Goal: Check status: Check status

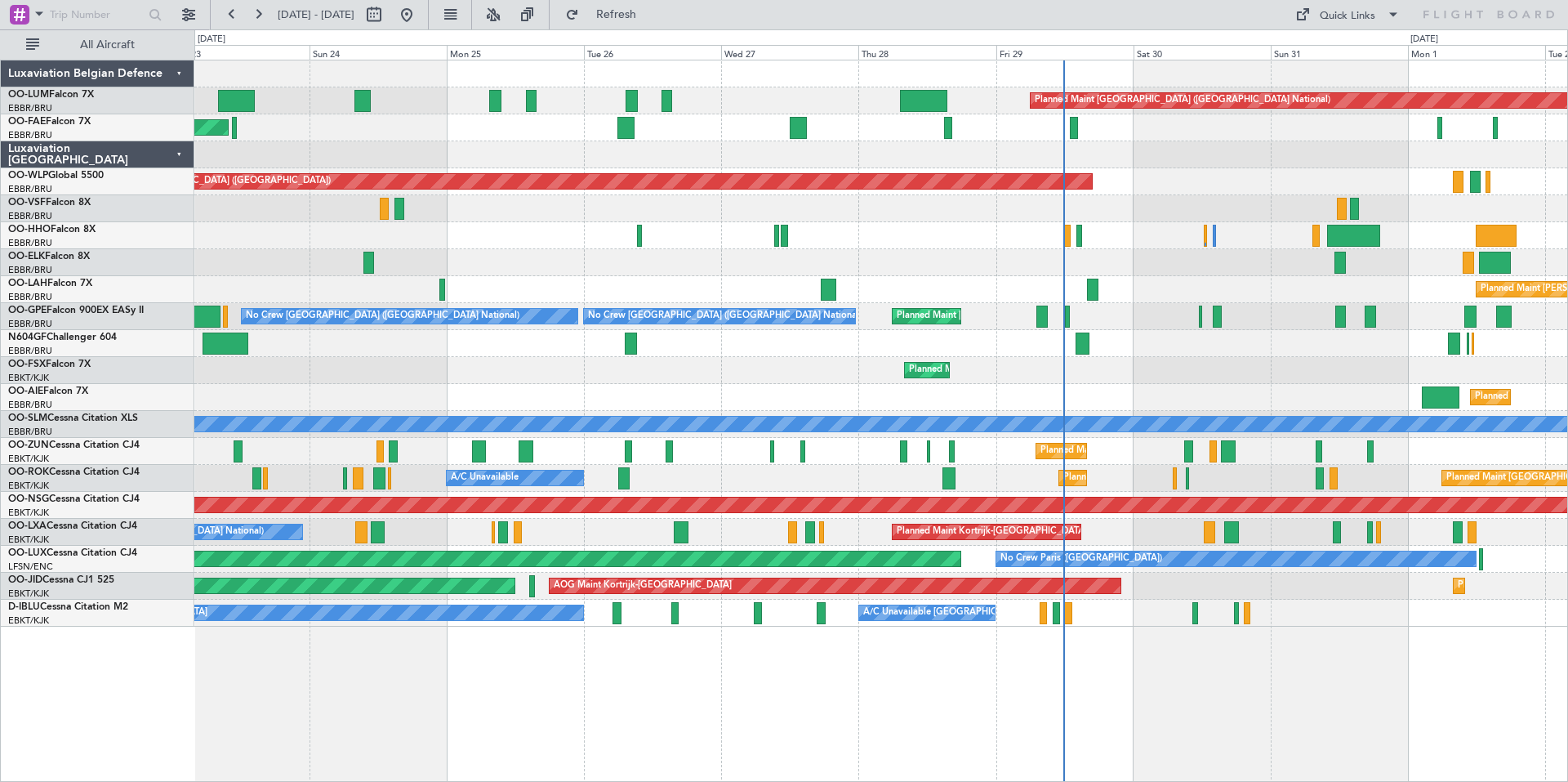
click at [716, 378] on div "Planned Maint Kortrijk-[GEOGRAPHIC_DATA]" at bounding box center [880, 371] width 1373 height 27
click at [388, 11] on button at bounding box center [374, 15] width 26 height 26
select select "8"
select select "2025"
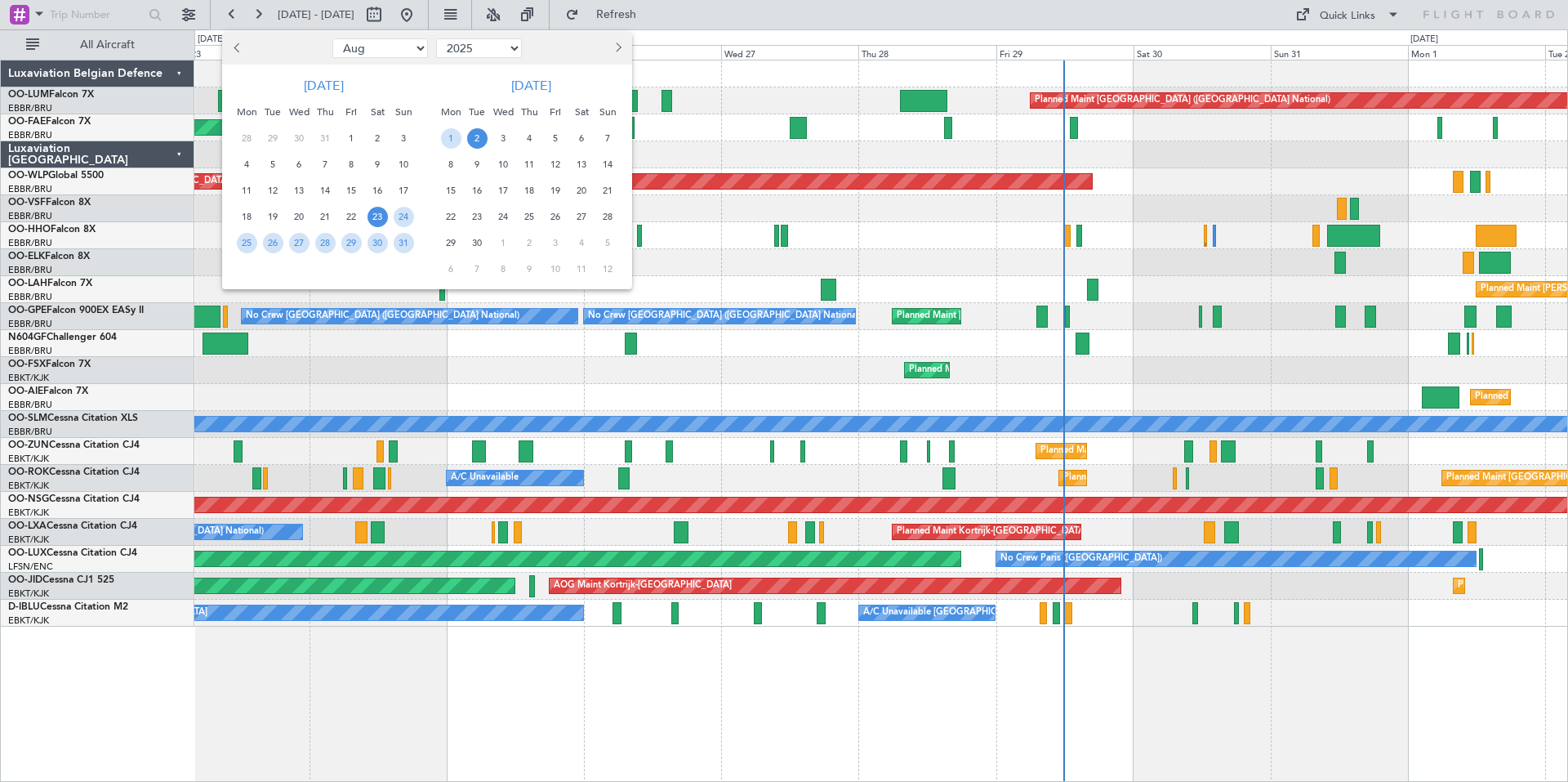
click at [236, 42] on button "Previous month" at bounding box center [238, 48] width 18 height 26
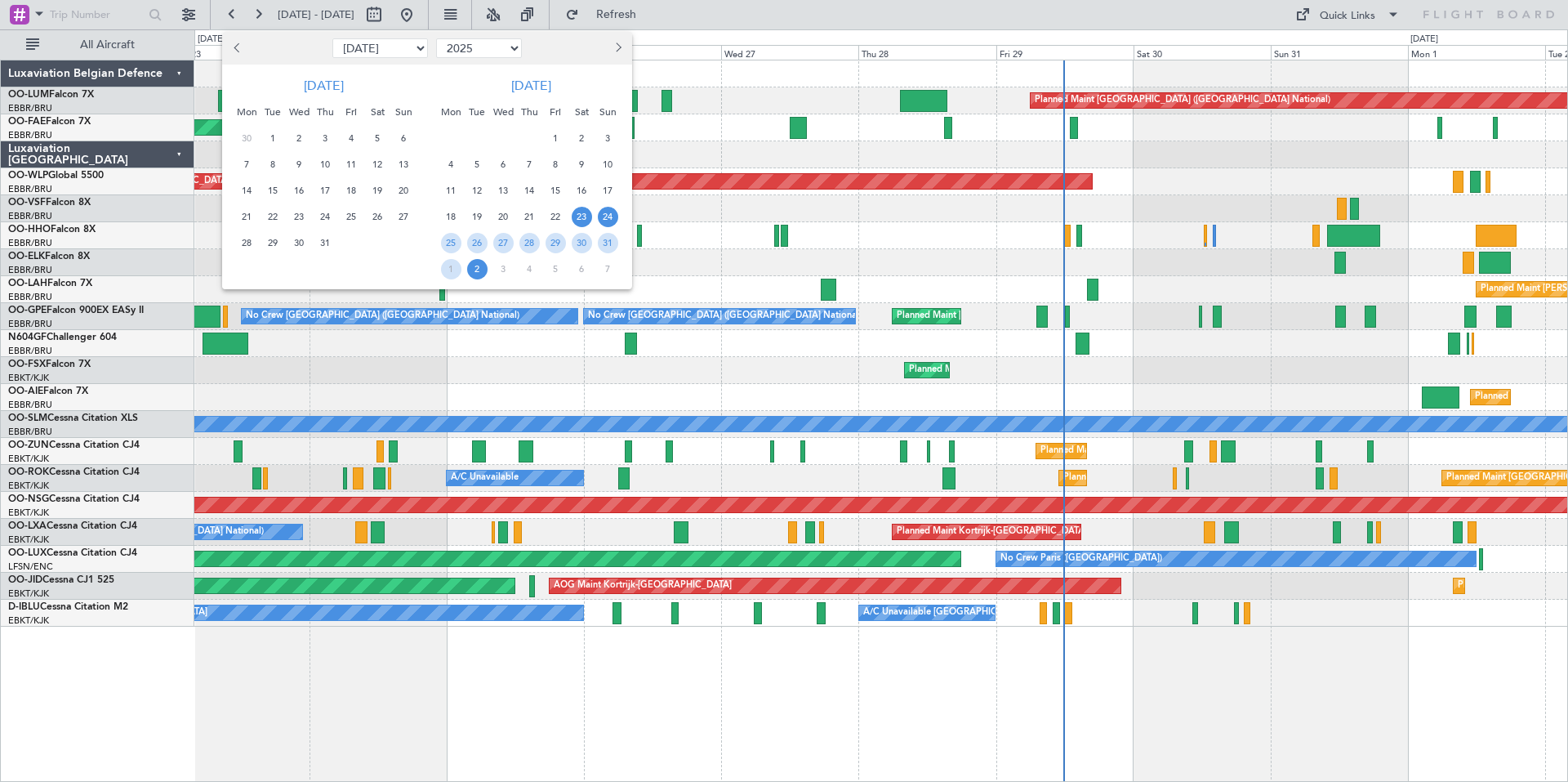
click at [602, 212] on span "24" at bounding box center [607, 217] width 20 height 20
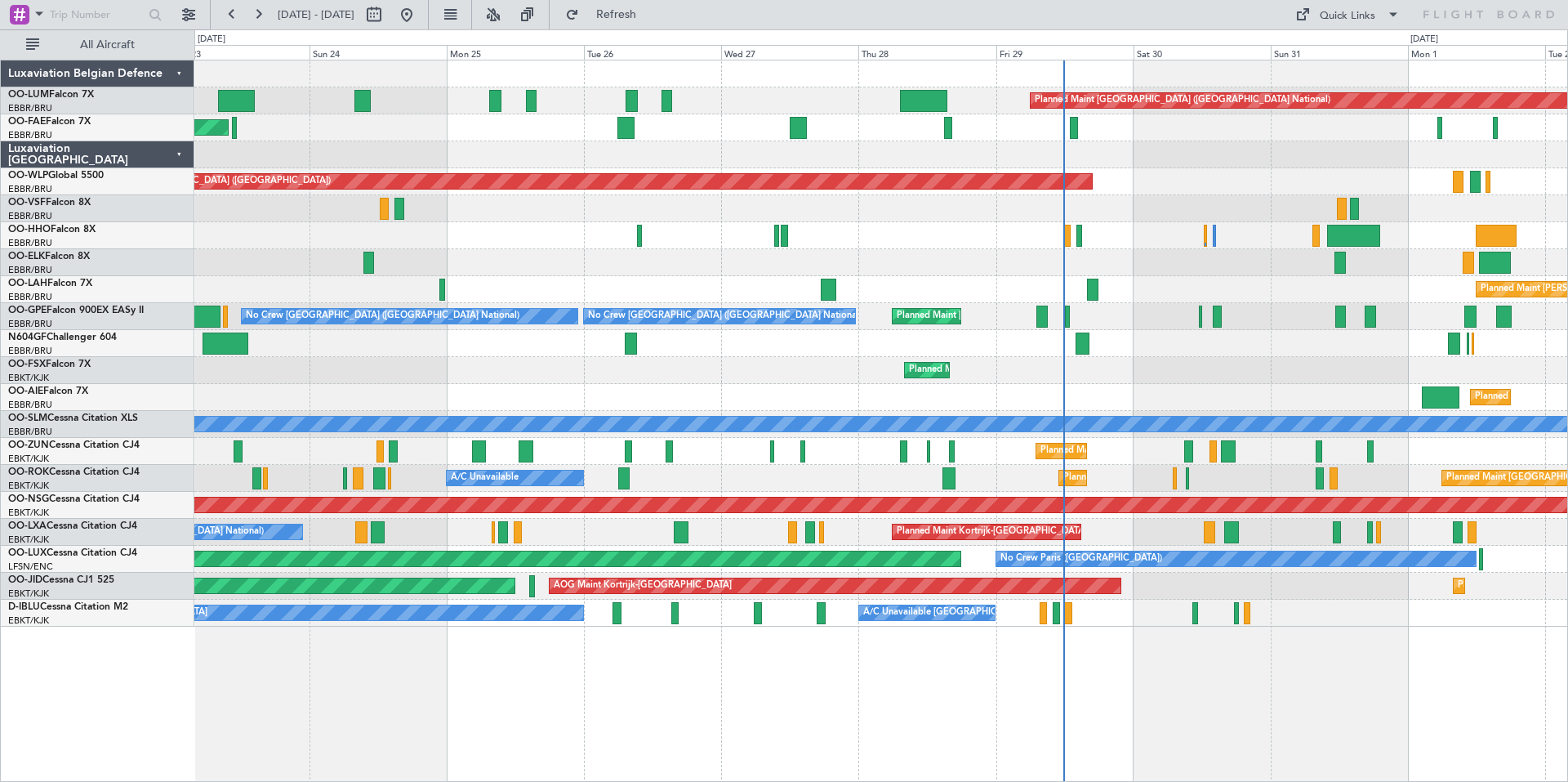
select select "8"
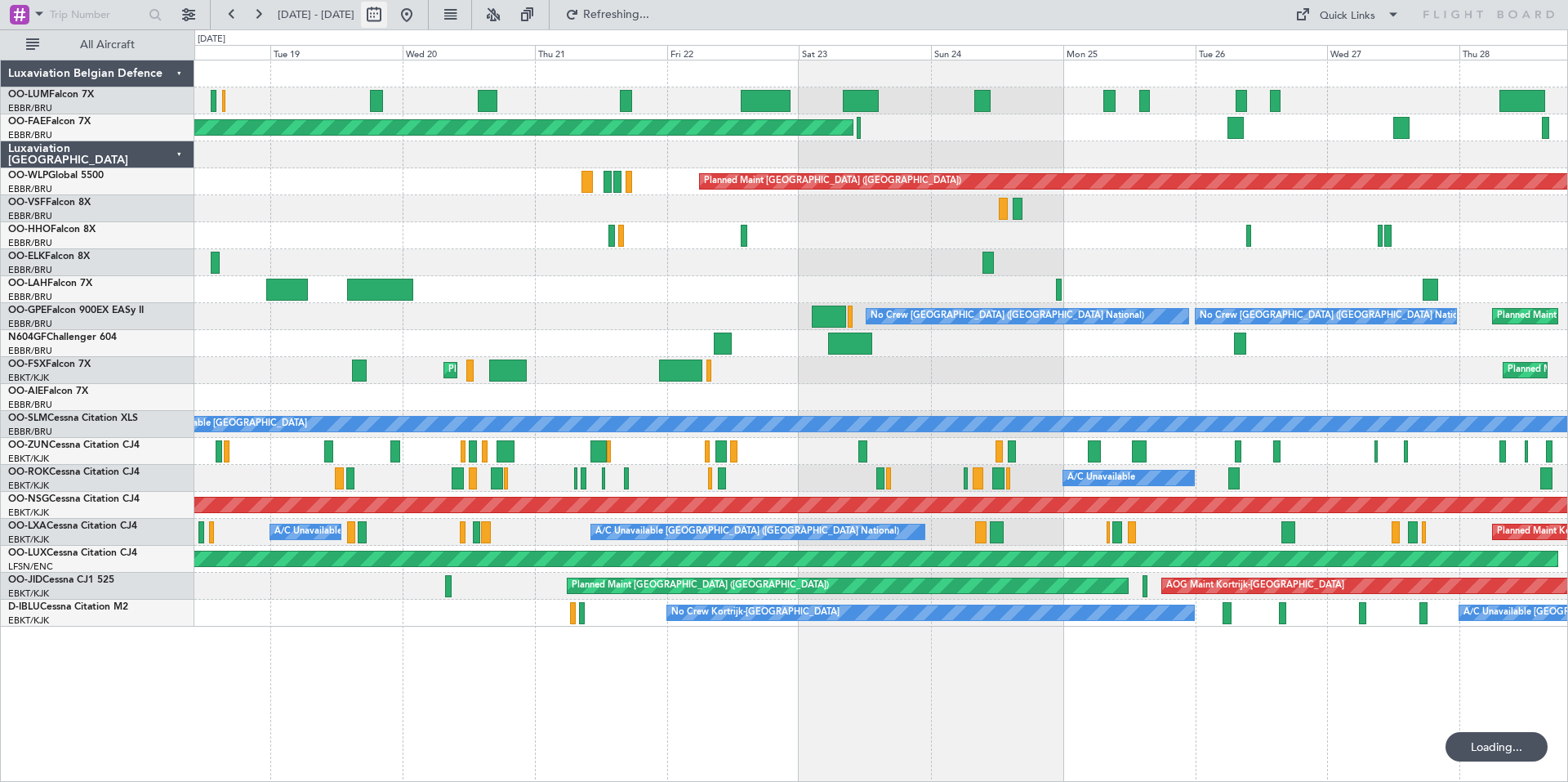
click at [388, 14] on button at bounding box center [374, 15] width 26 height 26
select select "8"
select select "2025"
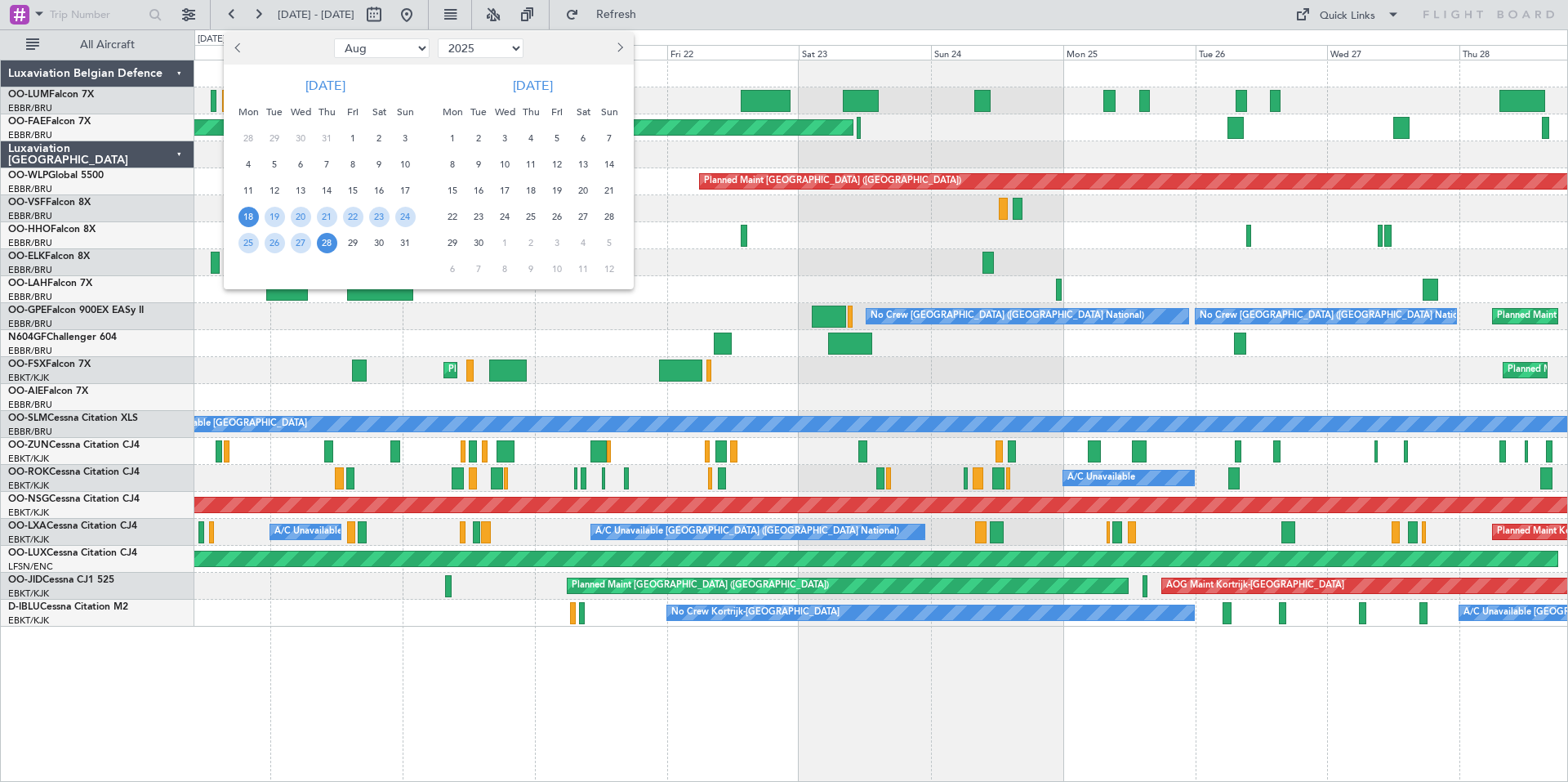
click at [245, 43] on button "Previous month" at bounding box center [240, 48] width 18 height 26
select select "7"
click at [323, 215] on span "24" at bounding box center [327, 217] width 20 height 20
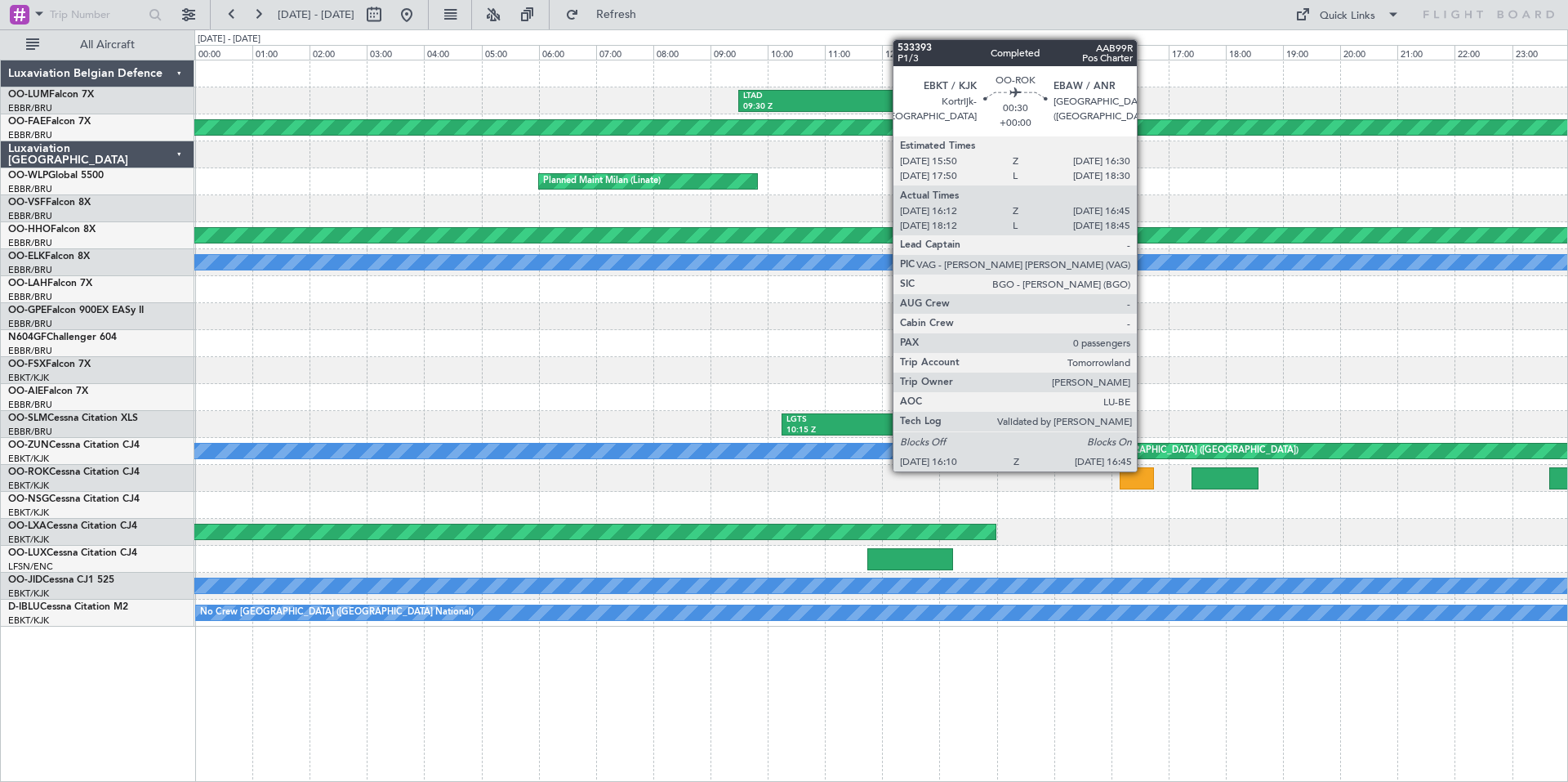
click at [1145, 470] on div at bounding box center [1136, 478] width 34 height 22
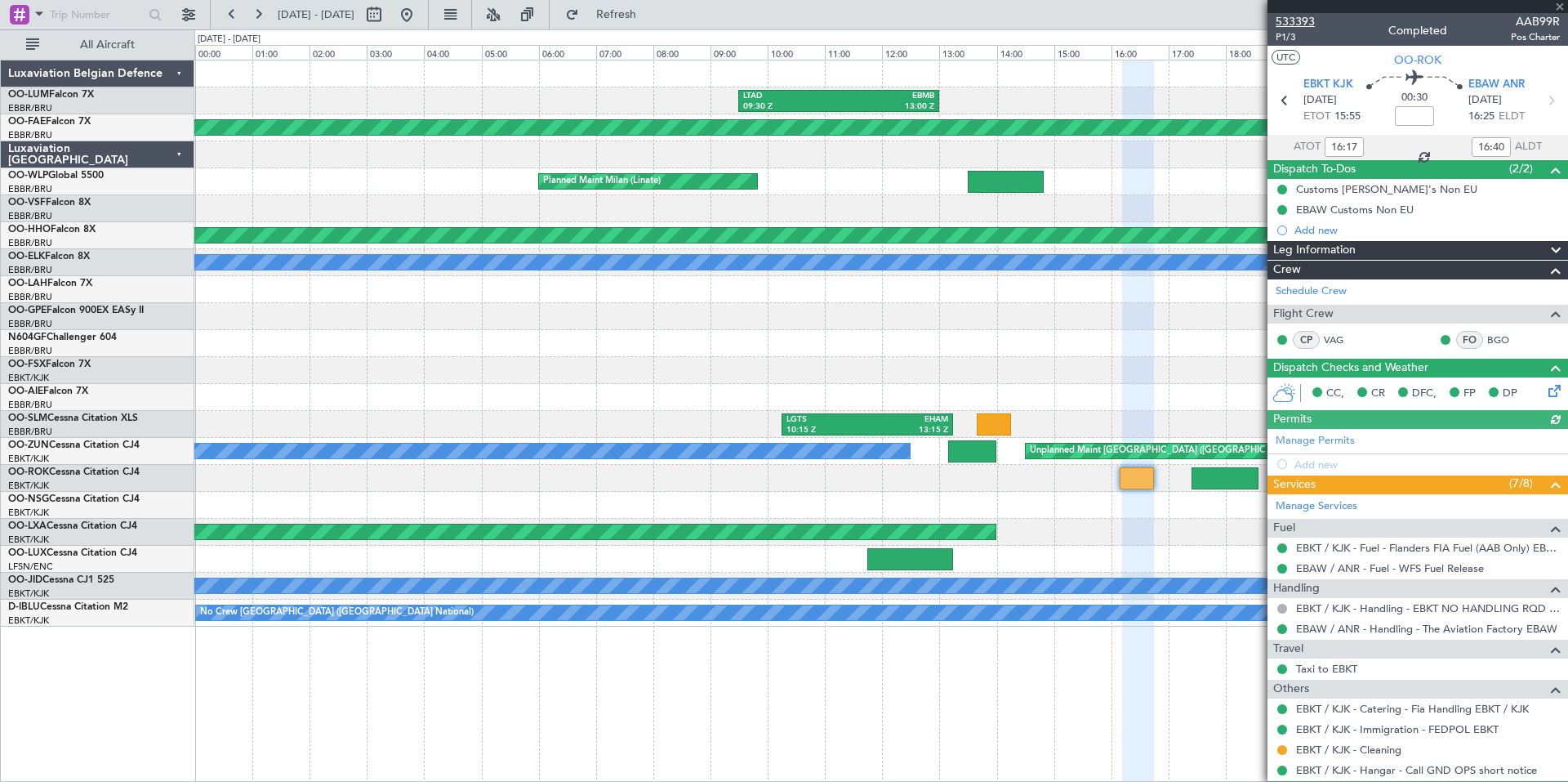
click at [1297, 13] on span "533393" at bounding box center [1296, 21] width 39 height 17
type input "18:17"
type input "18:40"
type input "16:17"
type input "16:40"
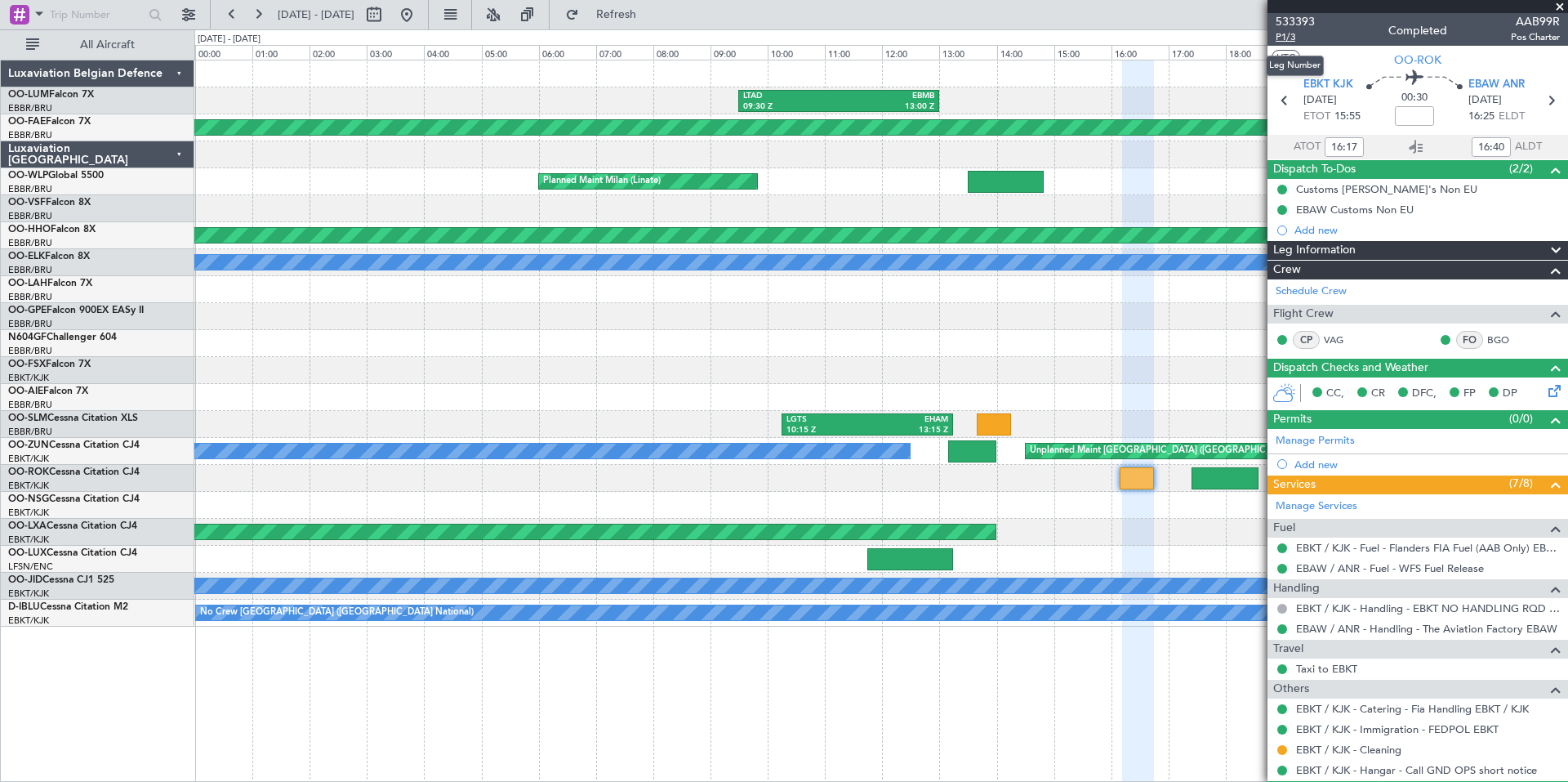
click at [1281, 35] on span "P1/3" at bounding box center [1296, 37] width 39 height 14
type input "18:17"
type input "18:40"
type input "16:17"
type input "16:40"
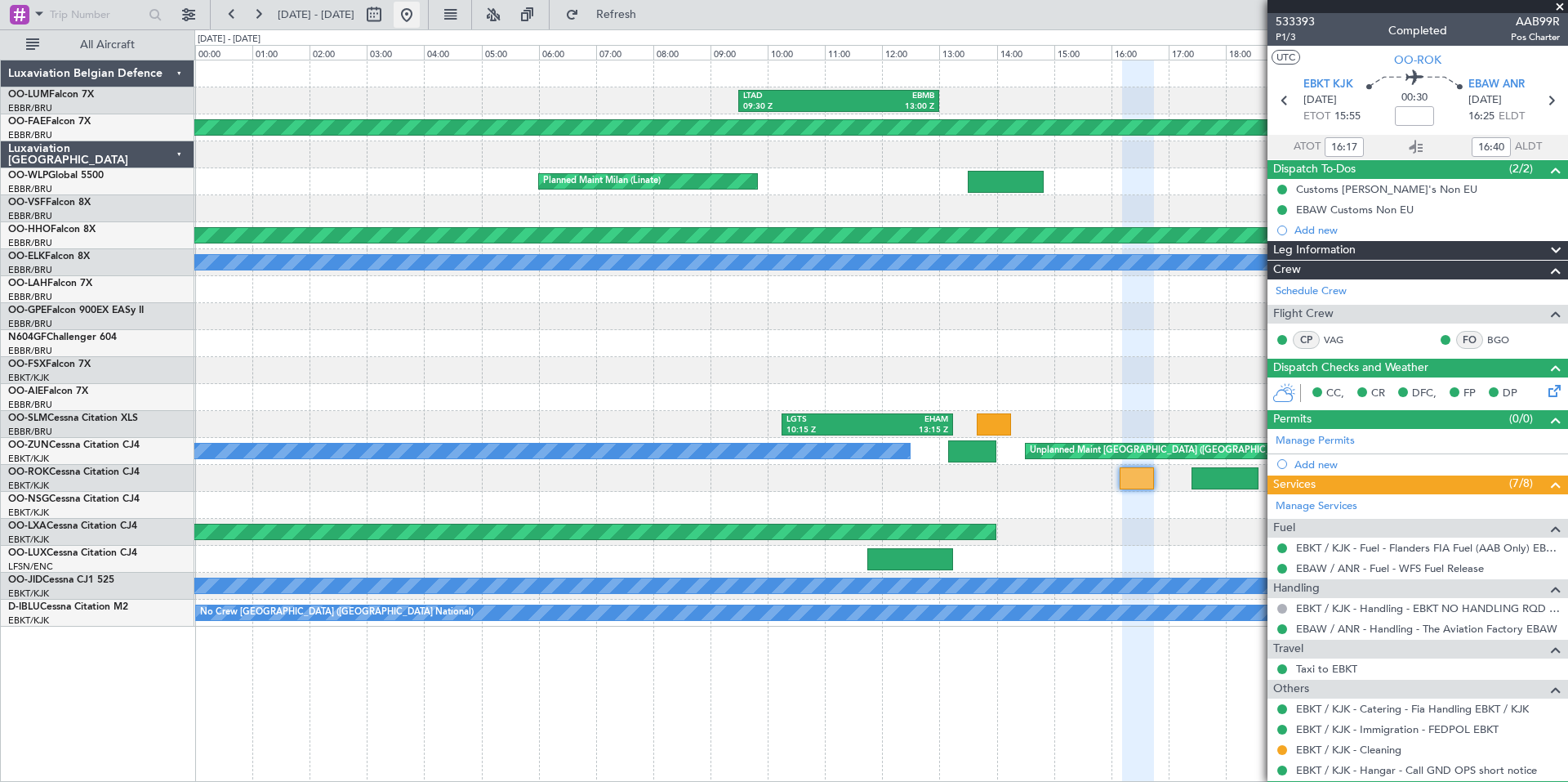
click at [420, 17] on button at bounding box center [407, 15] width 26 height 26
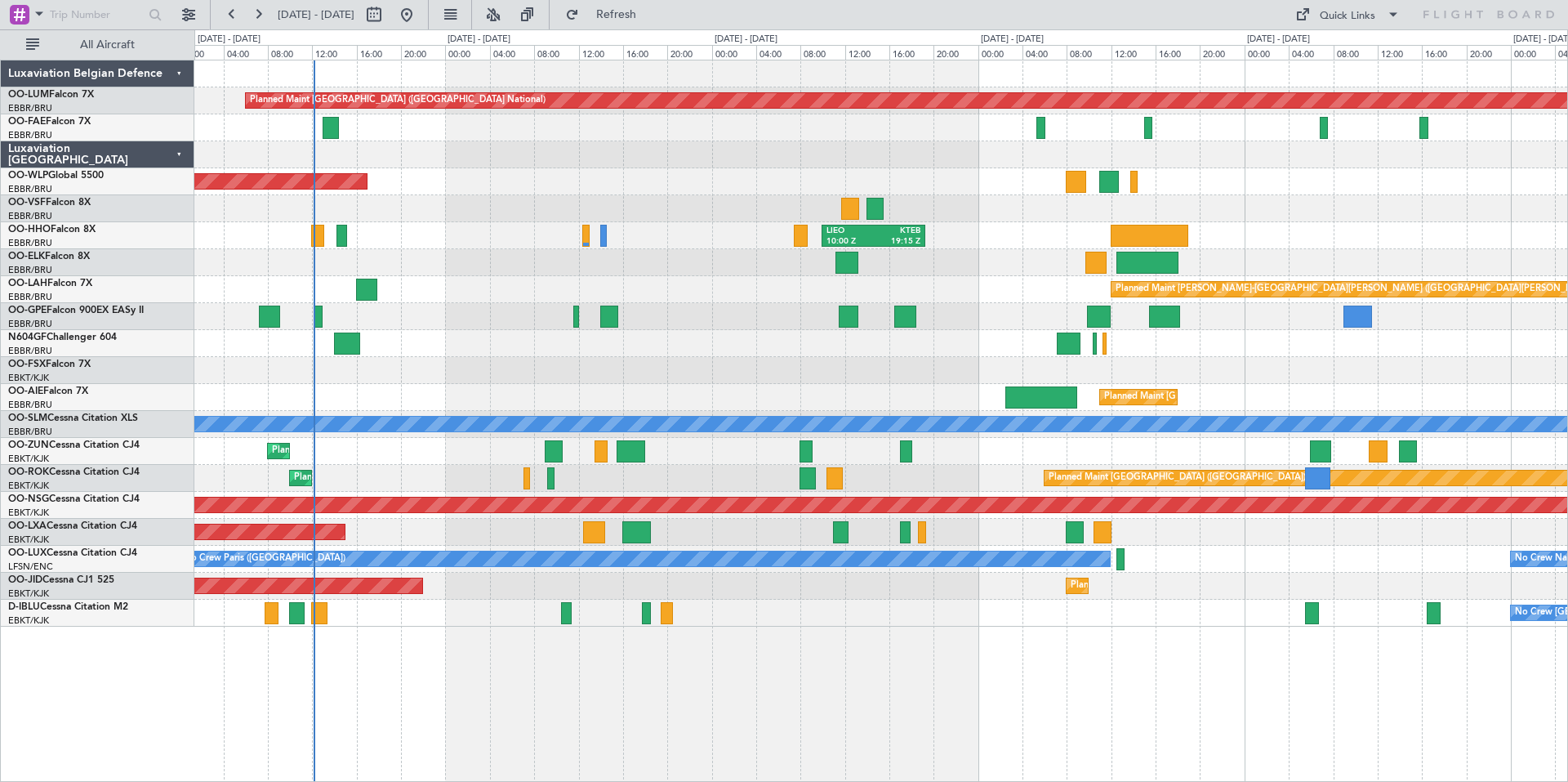
click at [1121, 163] on div "Planned Maint [GEOGRAPHIC_DATA] ([GEOGRAPHIC_DATA] National) Owner [GEOGRAPHIC_…" at bounding box center [880, 344] width 1373 height 566
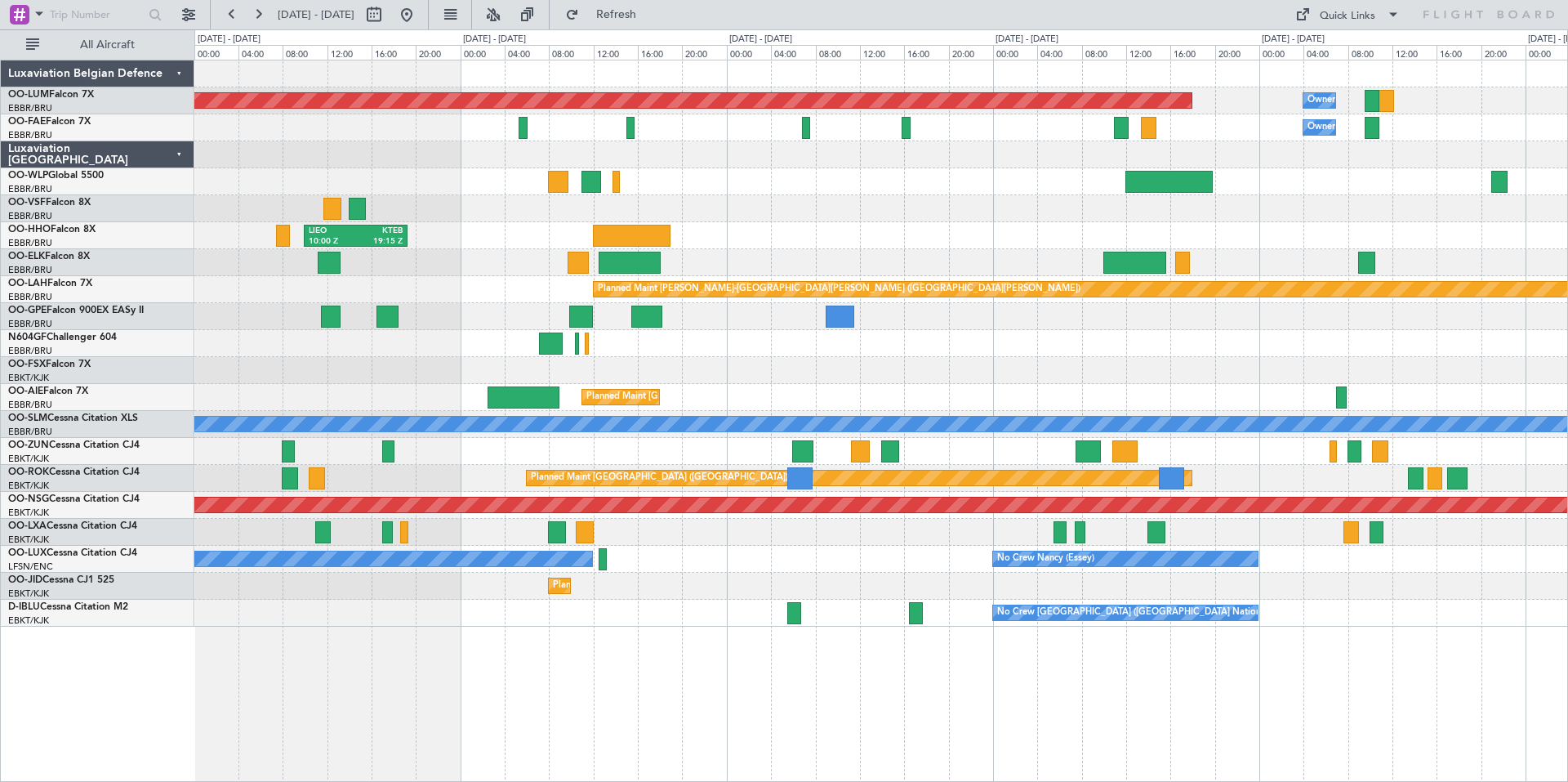
click at [977, 263] on div "Planned Maint [GEOGRAPHIC_DATA] ([GEOGRAPHIC_DATA] National) Owner [GEOGRAPHIC_…" at bounding box center [880, 344] width 1373 height 566
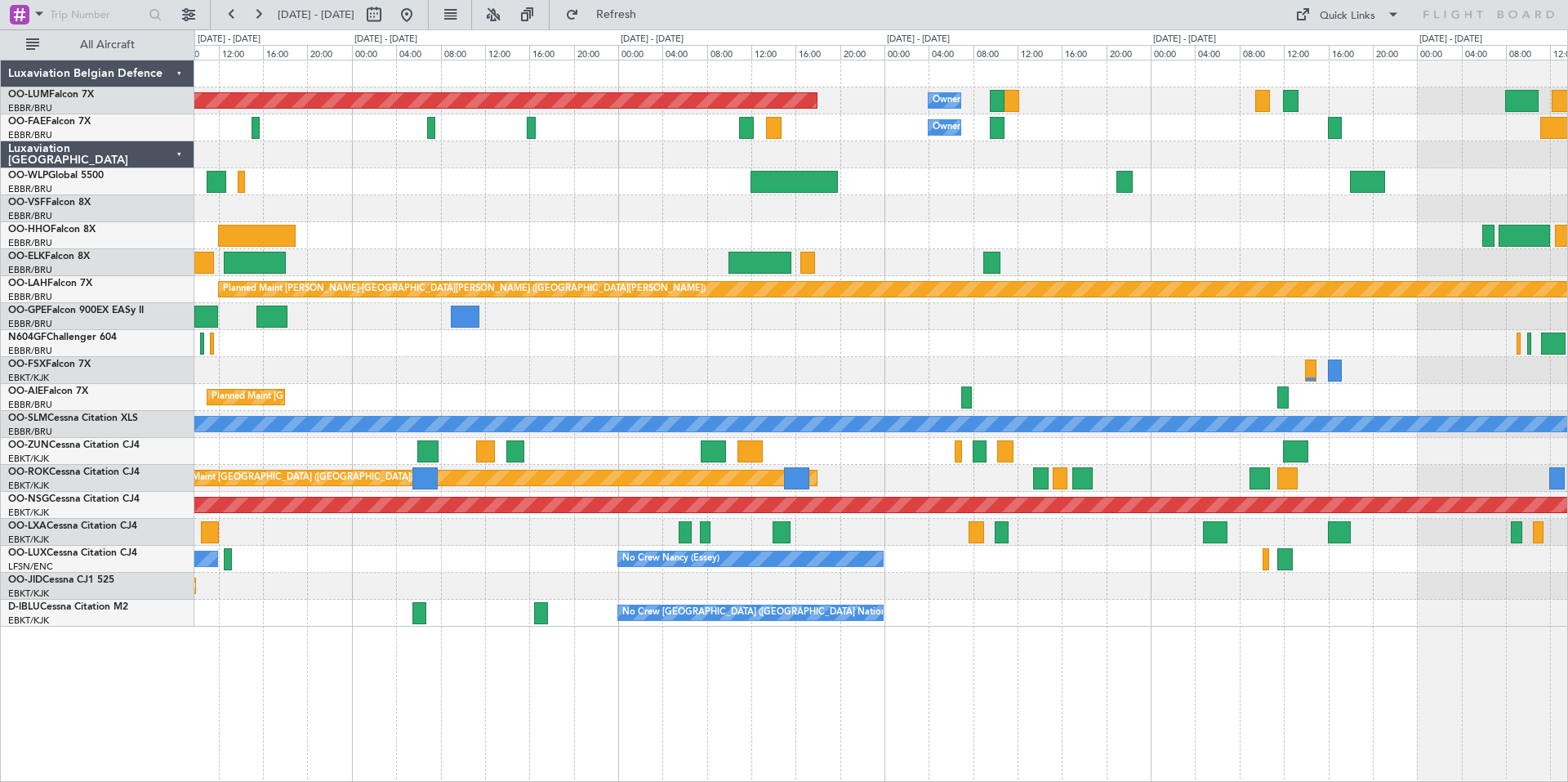
click at [1021, 240] on div "Planned Maint [GEOGRAPHIC_DATA] ([GEOGRAPHIC_DATA] National) Owner [GEOGRAPHIC_…" at bounding box center [880, 344] width 1373 height 566
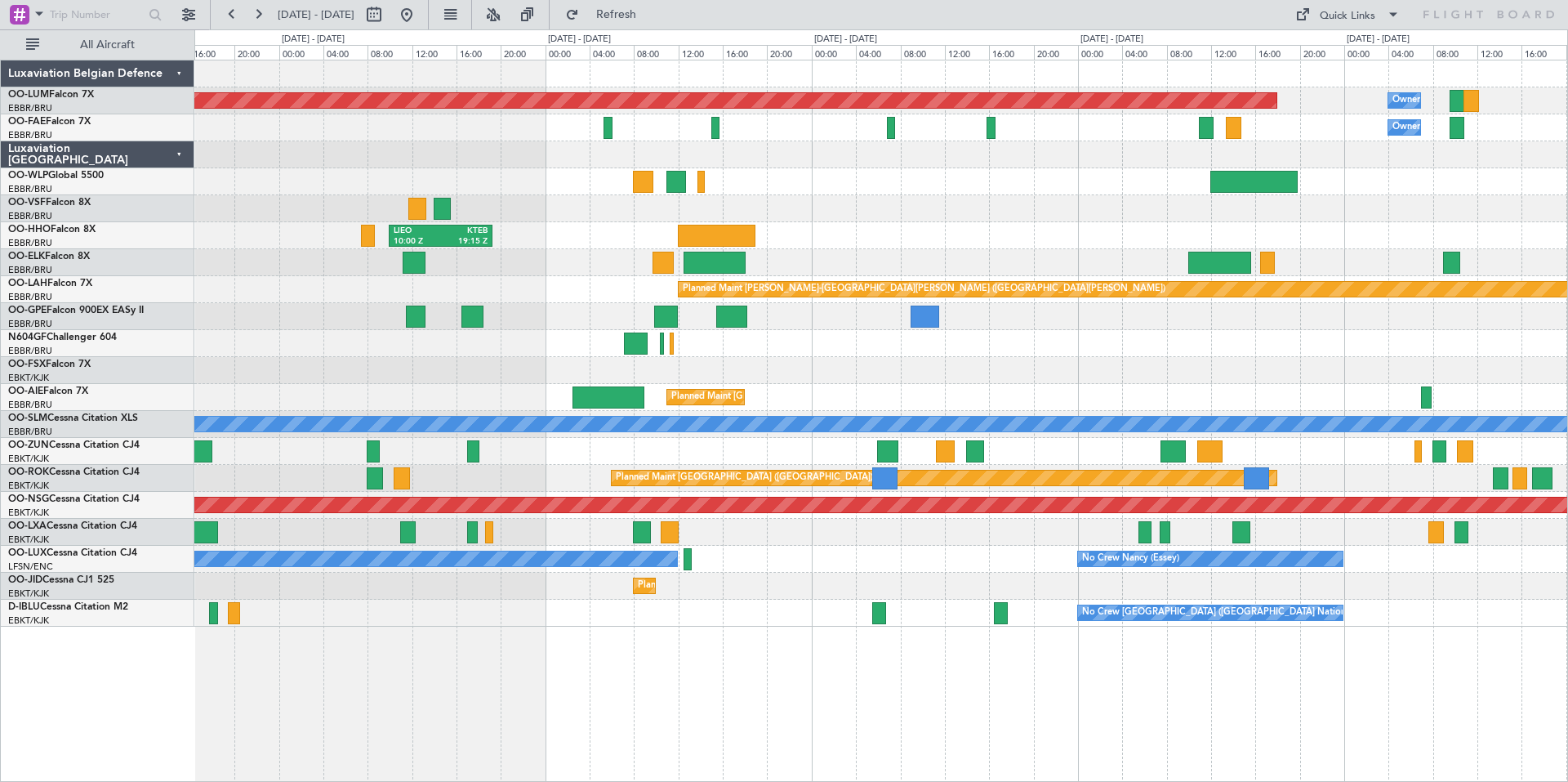
click at [847, 227] on div "Planned Maint [GEOGRAPHIC_DATA] ([GEOGRAPHIC_DATA] National) Owner [GEOGRAPHIC_…" at bounding box center [880, 344] width 1373 height 566
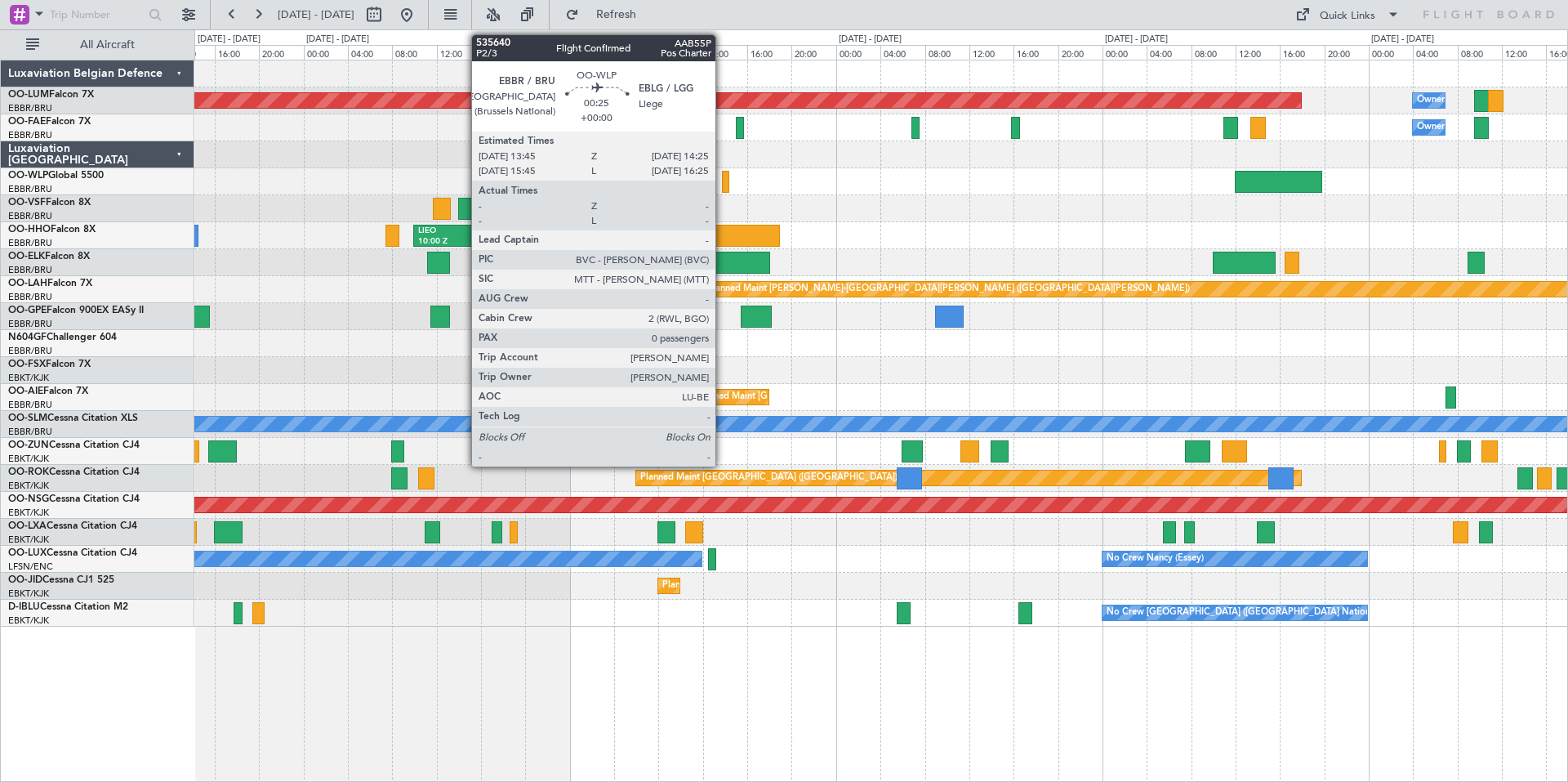
click at [723, 179] on div at bounding box center [726, 182] width 8 height 22
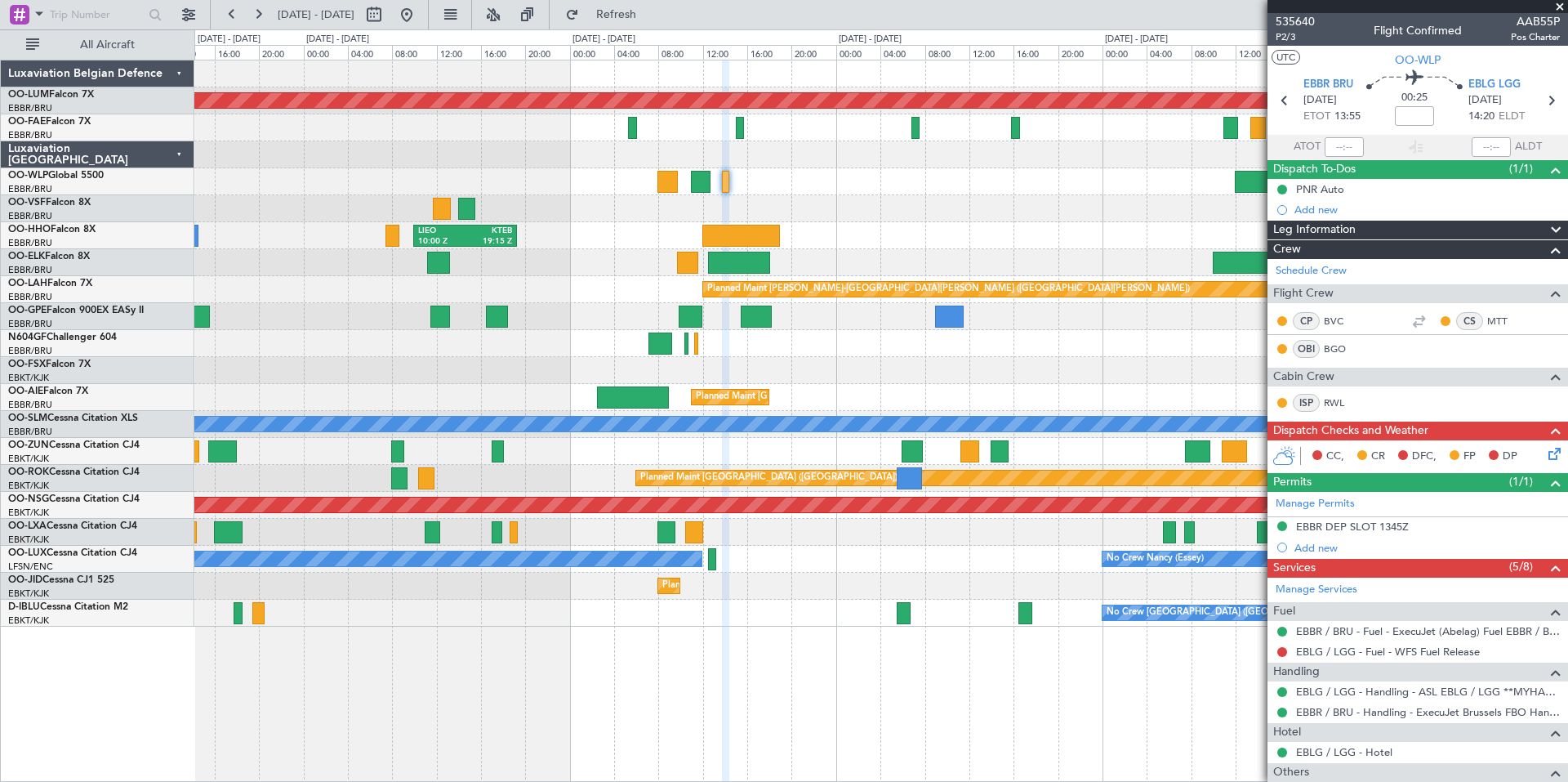
click at [1555, 7] on span at bounding box center [1560, 7] width 16 height 15
